Goal: Information Seeking & Learning: Learn about a topic

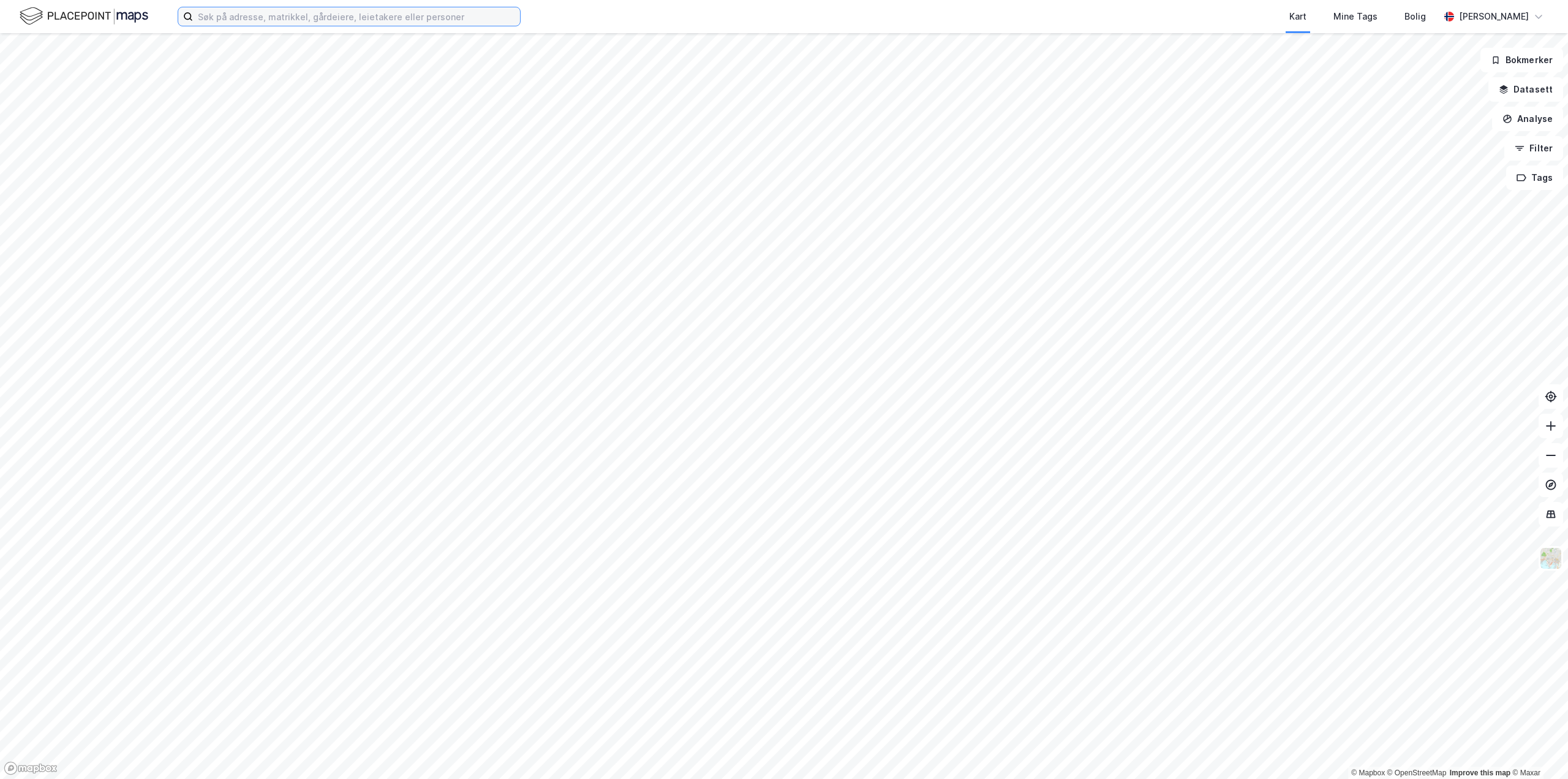
click at [268, 16] on input at bounding box center [356, 16] width 327 height 18
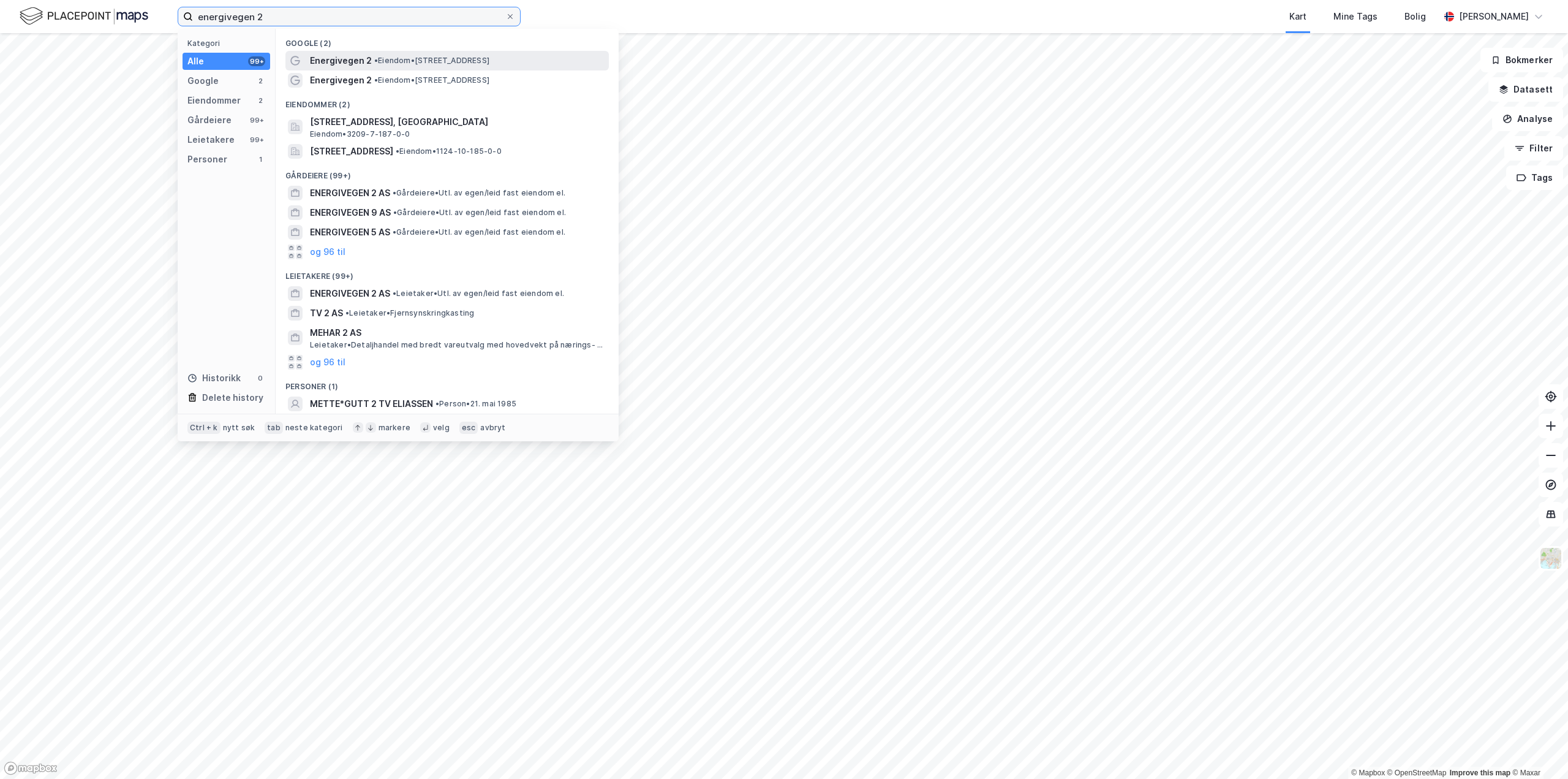
type input "energivegen 2"
click at [426, 57] on span "• Eiendom • [STREET_ADDRESS]" at bounding box center [431, 61] width 115 height 10
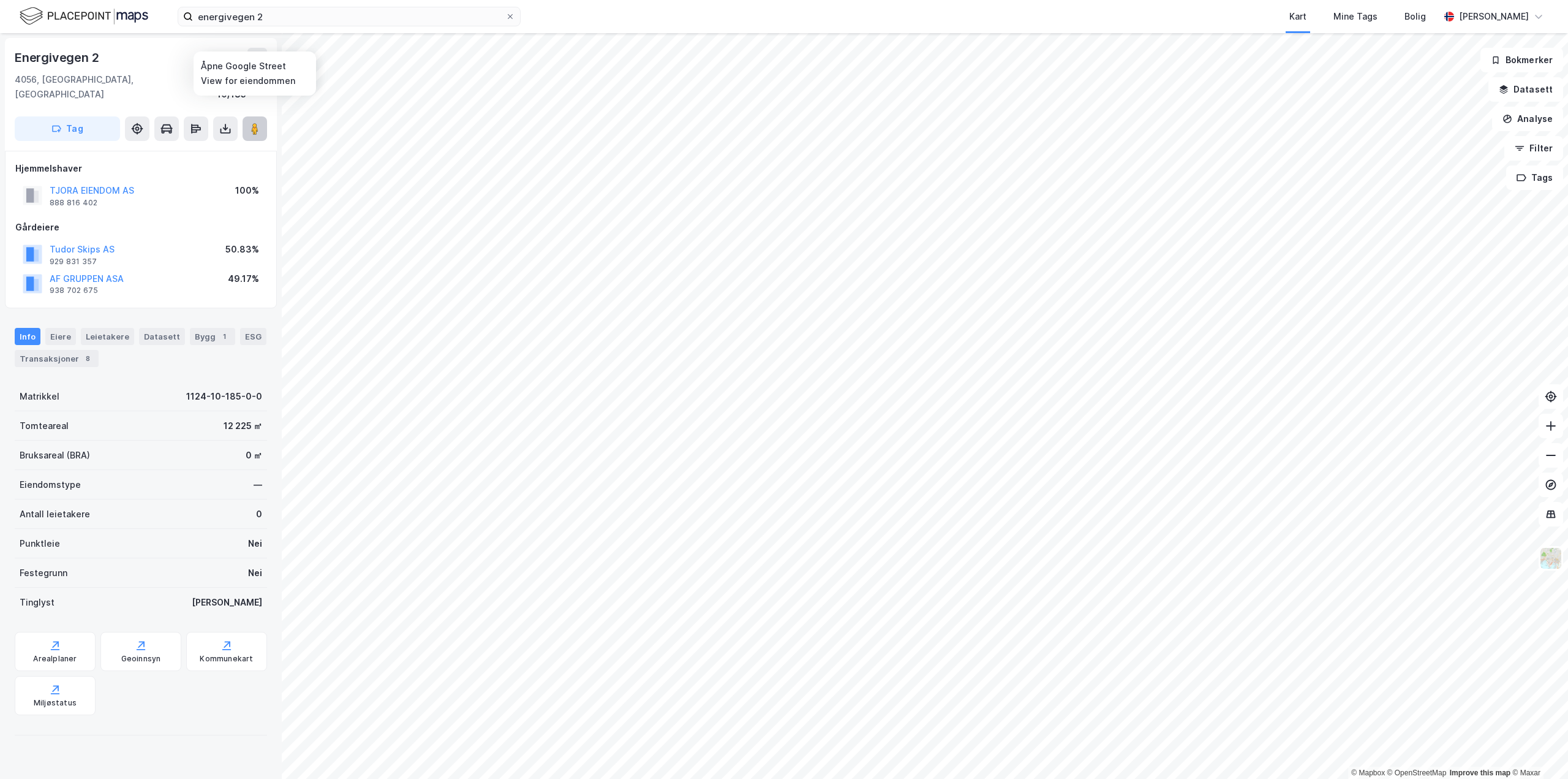
click at [256, 120] on button at bounding box center [254, 128] width 24 height 25
click at [0, 0] on button "TJORA EIENDOM AS" at bounding box center [0, 0] width 0 height 0
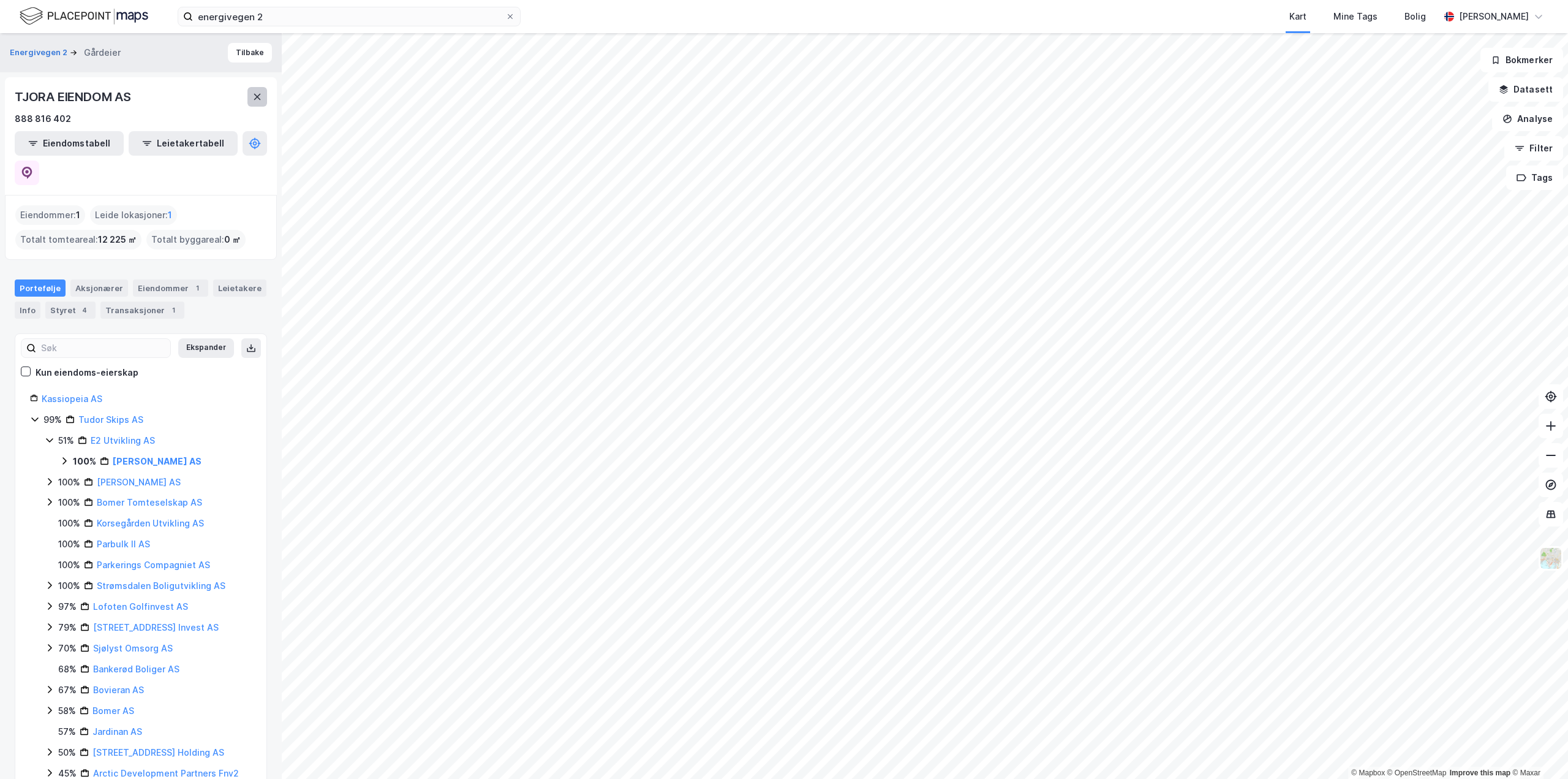
click at [258, 98] on icon at bounding box center [257, 97] width 7 height 6
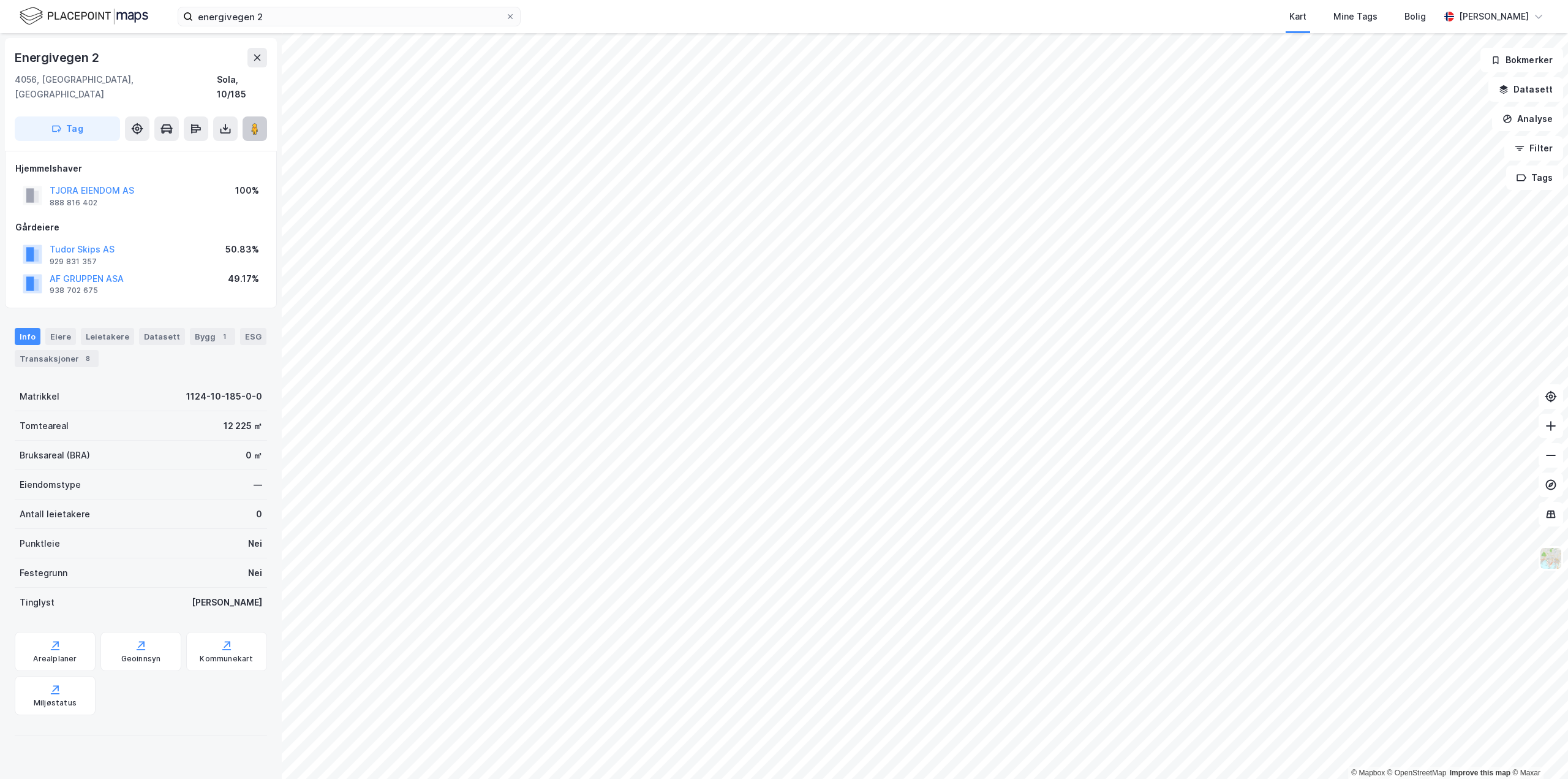
click at [256, 123] on image at bounding box center [255, 129] width 8 height 13
